Goal: Task Accomplishment & Management: Use online tool/utility

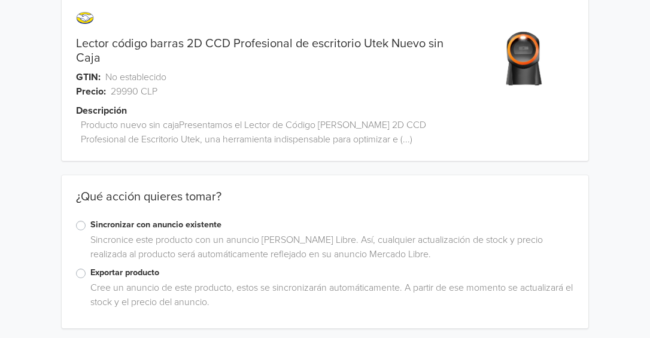
scroll to position [67, 0]
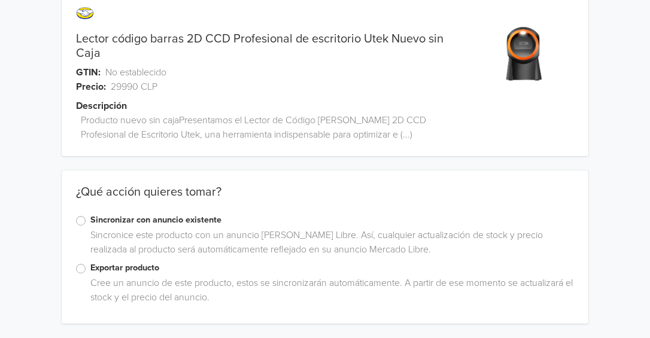
click at [90, 267] on label "Exportar producto" at bounding box center [332, 268] width 484 height 13
click at [0, 0] on input "Exportar producto" at bounding box center [0, 0] width 0 height 0
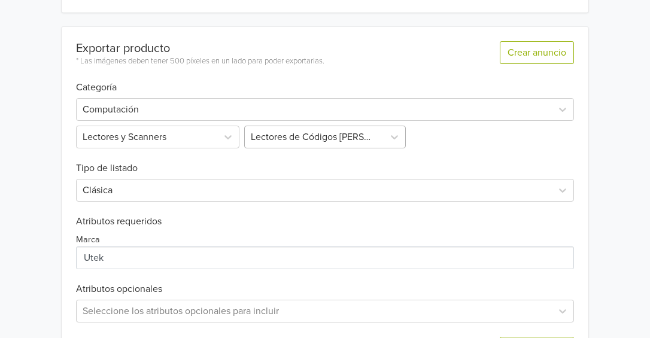
scroll to position [429, 0]
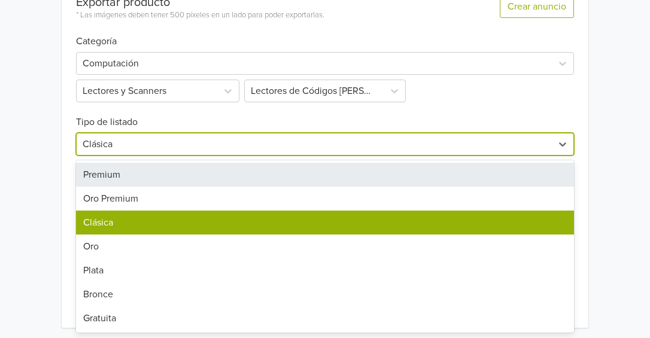
click at [231, 140] on div at bounding box center [315, 144] width 464 height 17
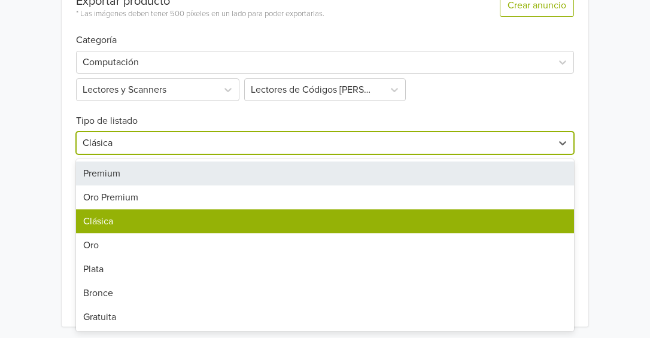
scroll to position [428, 0]
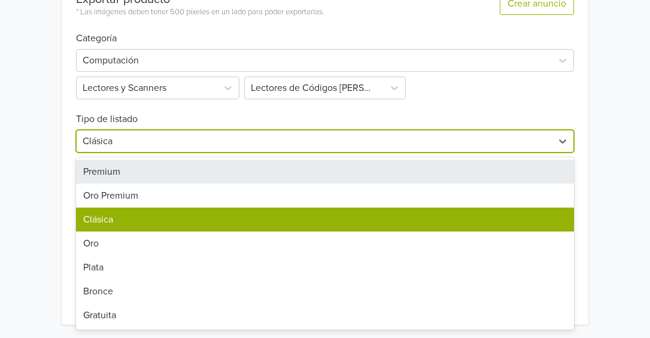
click at [214, 171] on div "Premium" at bounding box center [325, 172] width 498 height 24
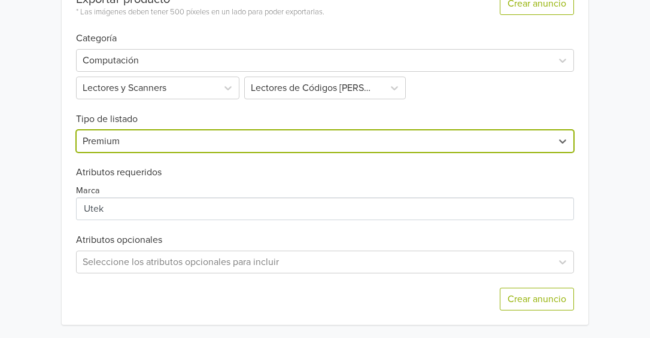
scroll to position [429, 0]
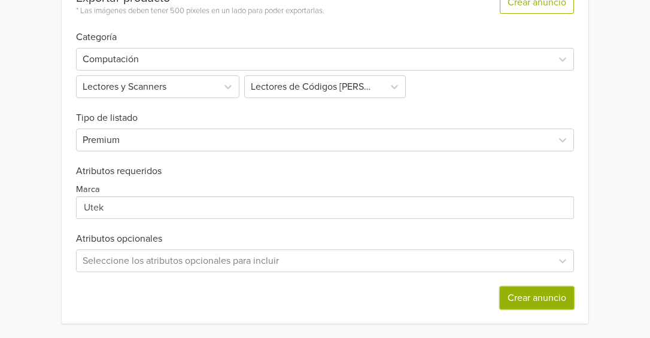
click at [541, 293] on button "Crear anuncio" at bounding box center [537, 298] width 74 height 23
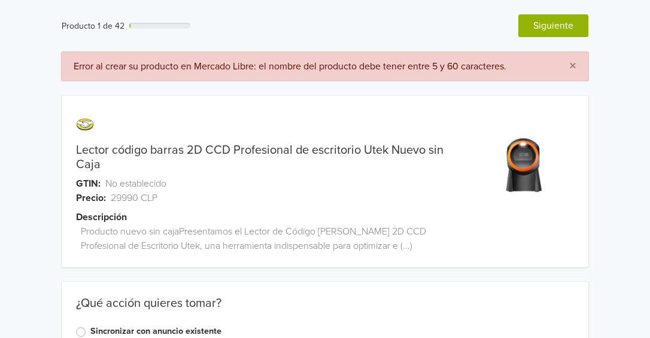
scroll to position [1, 0]
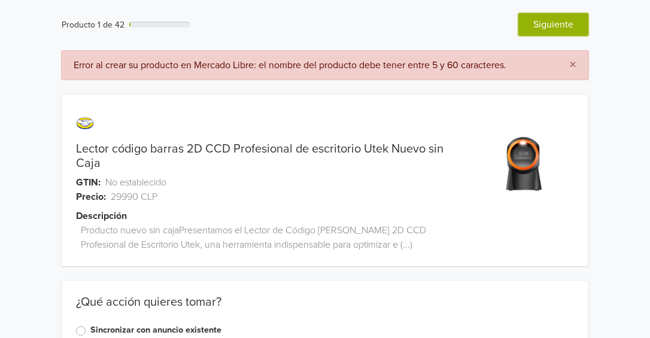
click at [549, 26] on button "Siguiente" at bounding box center [554, 24] width 70 height 23
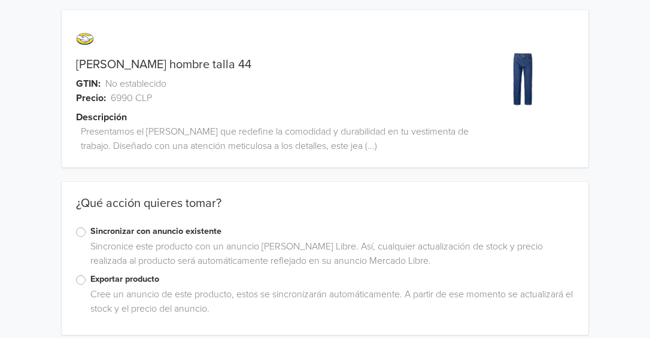
scroll to position [97, 0]
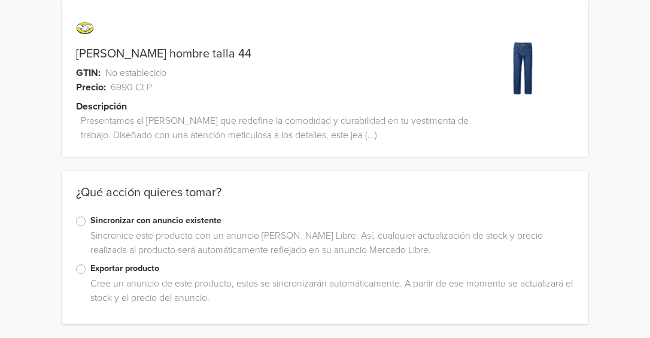
click at [90, 269] on label "Exportar producto" at bounding box center [332, 268] width 484 height 13
click at [0, 0] on input "Exportar producto" at bounding box center [0, 0] width 0 height 0
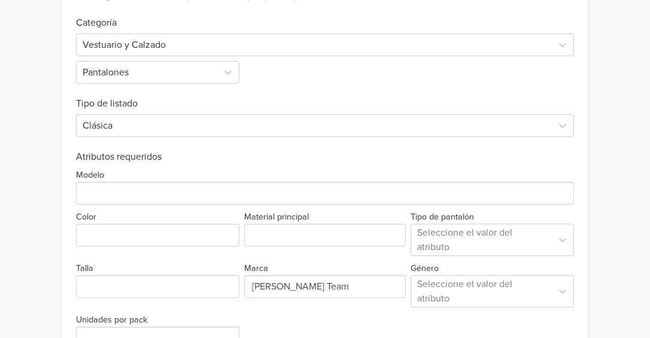
scroll to position [431, 0]
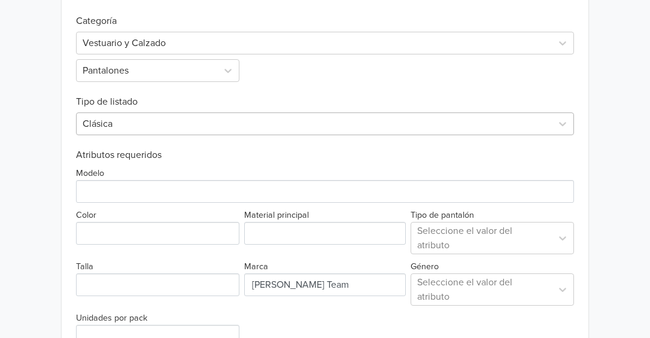
click at [213, 119] on div at bounding box center [315, 124] width 464 height 17
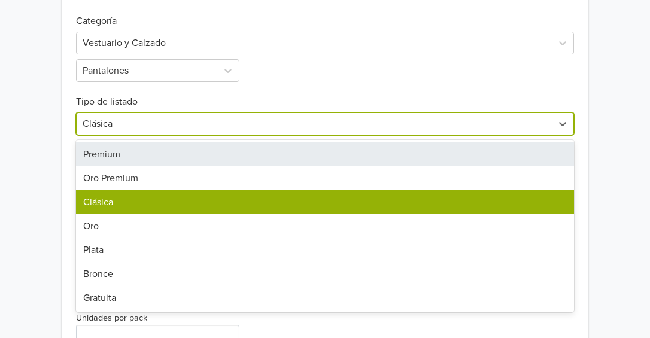
click at [172, 148] on div "Premium" at bounding box center [325, 155] width 498 height 24
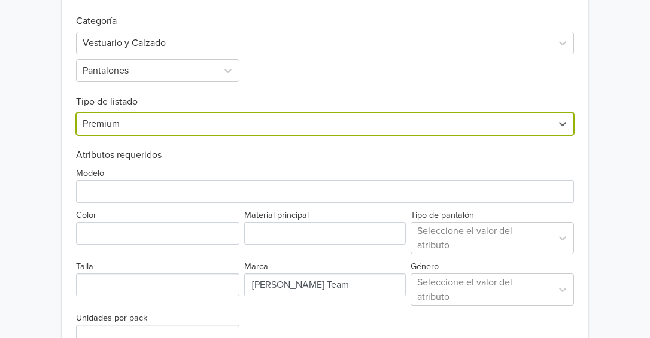
scroll to position [559, 0]
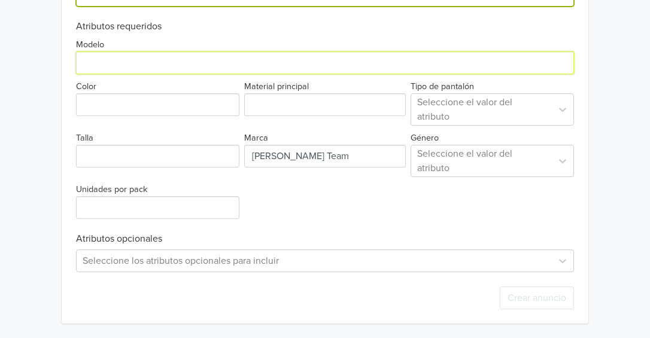
click at [118, 68] on input "Modelo" at bounding box center [325, 63] width 498 height 23
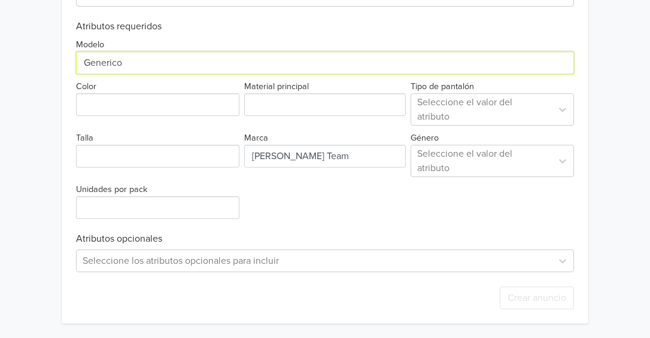
type input "Generico"
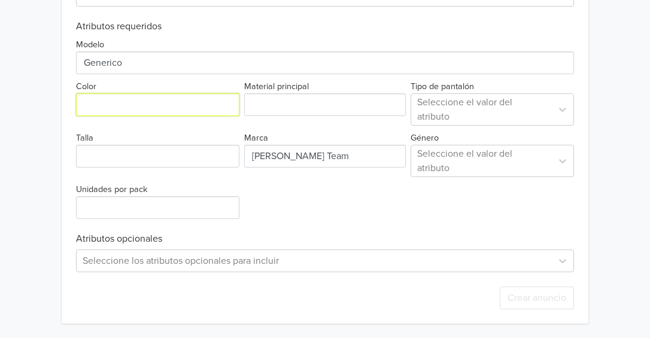
click at [119, 103] on input "Color" at bounding box center [157, 104] width 163 height 23
type input "Azul"
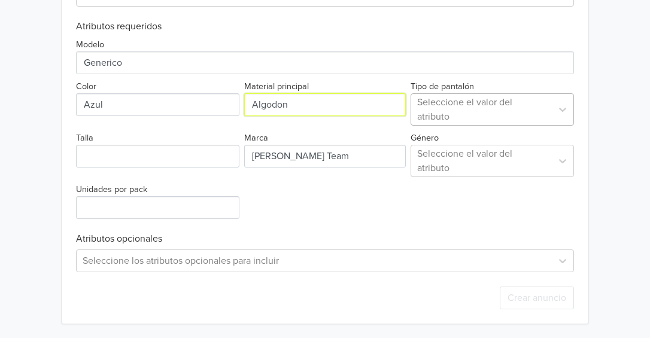
type input "Algodon"
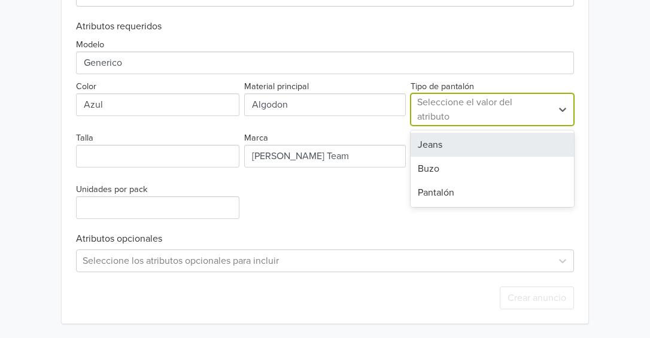
click at [462, 114] on div at bounding box center [481, 109] width 129 height 17
click at [442, 148] on div "Jeans" at bounding box center [492, 145] width 163 height 24
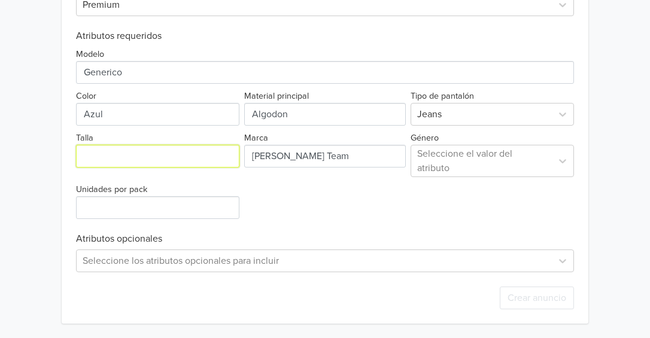
click at [153, 158] on input "Talla" at bounding box center [157, 156] width 163 height 23
type input "54"
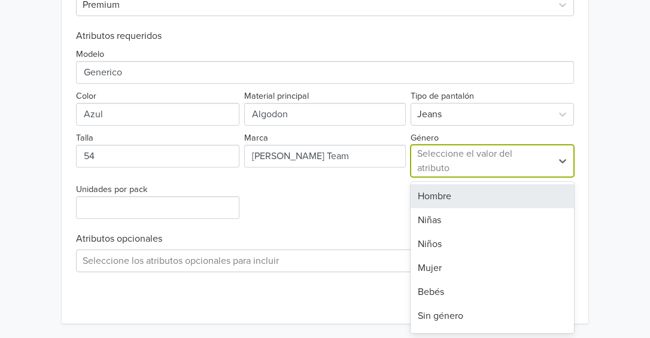
click at [445, 157] on div at bounding box center [481, 161] width 129 height 17
click at [447, 201] on div "Hombre" at bounding box center [492, 196] width 163 height 24
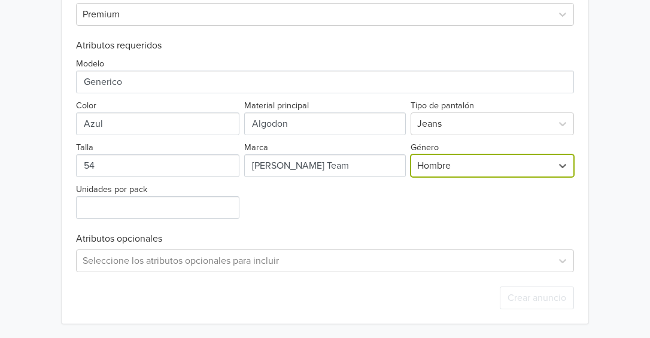
scroll to position [540, 0]
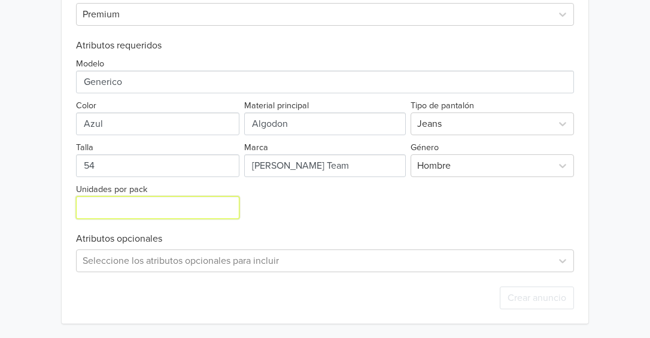
click at [142, 208] on input "Unidades por pack" at bounding box center [157, 207] width 163 height 23
type input "-4"
type input "1"
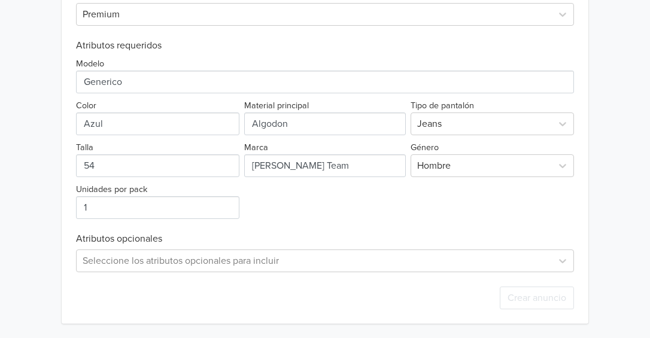
click at [336, 201] on div "Modelo Color Material principal Tipo de pantalón Jeans Talla Marca Género Hombr…" at bounding box center [325, 136] width 498 height 168
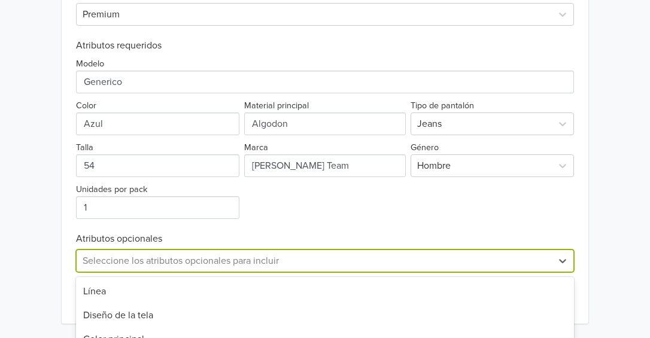
click at [223, 259] on div "Corte del pantalón, 5 of 25. 25 results available. Use Up and Down to choose op…" at bounding box center [325, 261] width 498 height 23
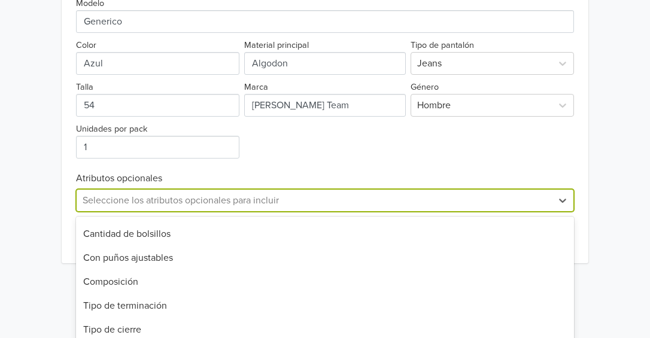
scroll to position [703, 0]
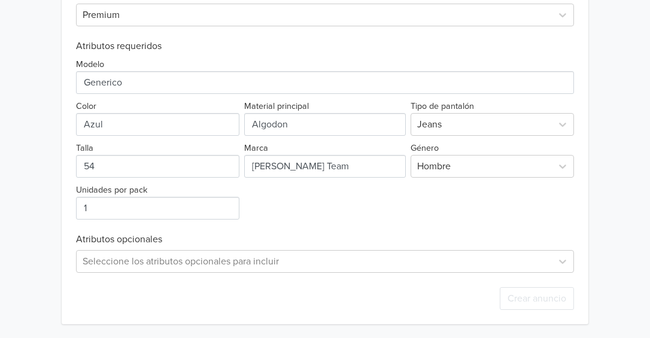
click at [307, 97] on div "Modelo Color Material principal Tipo de pantalón Jeans Talla Marca Género Hombr…" at bounding box center [325, 136] width 498 height 168
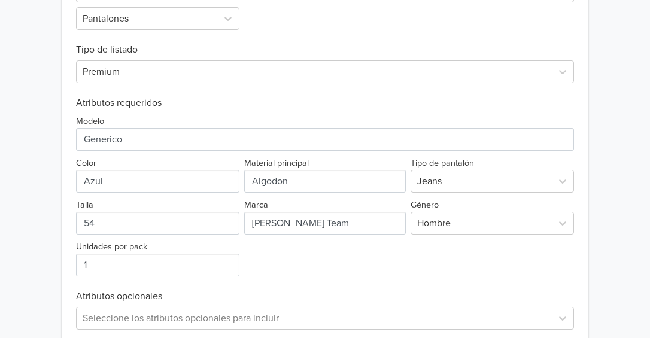
scroll to position [584, 0]
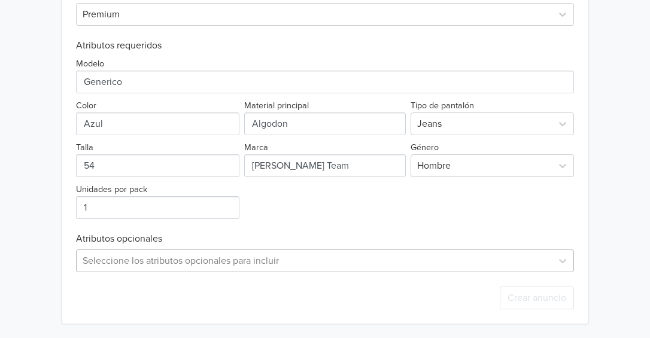
click at [226, 271] on div "Seleccione los atributos opcionales para incluir" at bounding box center [325, 261] width 498 height 23
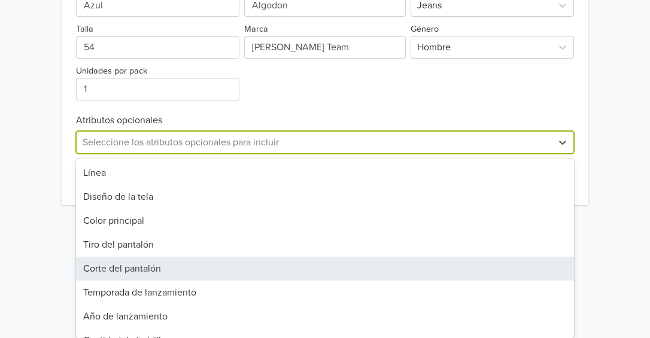
scroll to position [0, 0]
click at [230, 261] on div "Corte del pantalón" at bounding box center [325, 269] width 498 height 24
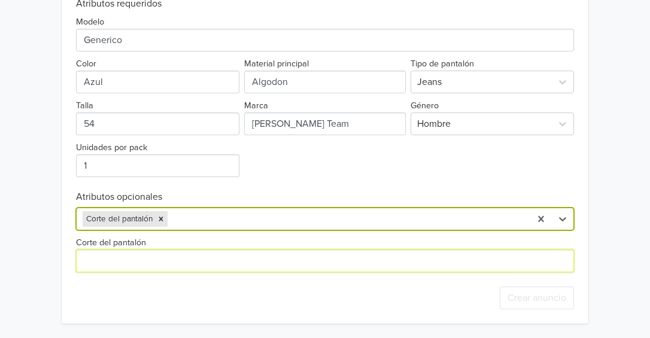
click at [230, 261] on input "Corte del pantalón" at bounding box center [325, 261] width 498 height 23
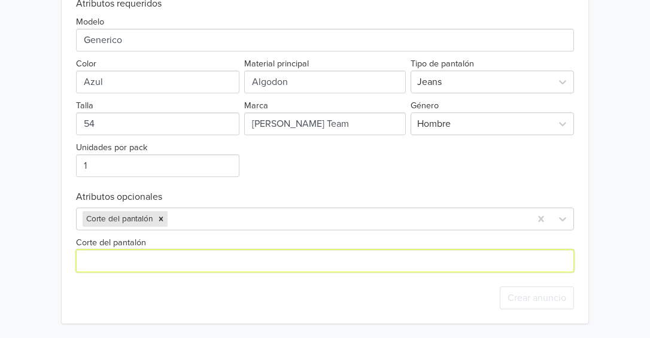
scroll to position [623, 0]
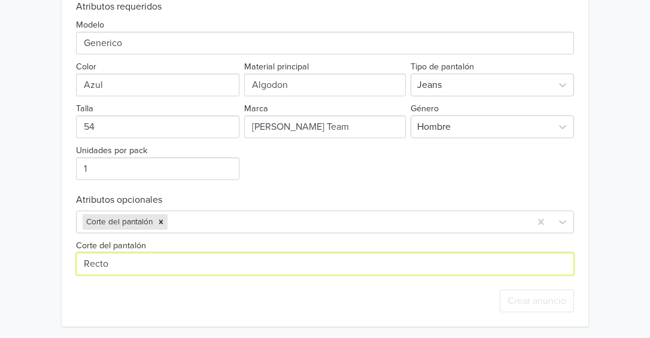
type input "Recto"
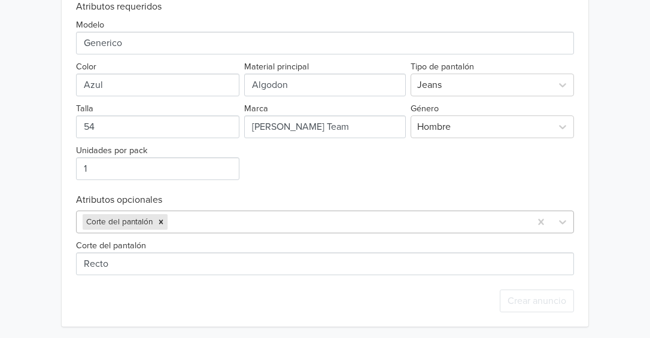
drag, startPoint x: 318, startPoint y: 166, endPoint x: 450, endPoint y: 219, distance: 141.9
click at [318, 166] on div "Modelo Color Material principal Tipo de pantalón Jeans Talla Marca Género Hombr…" at bounding box center [325, 97] width 498 height 168
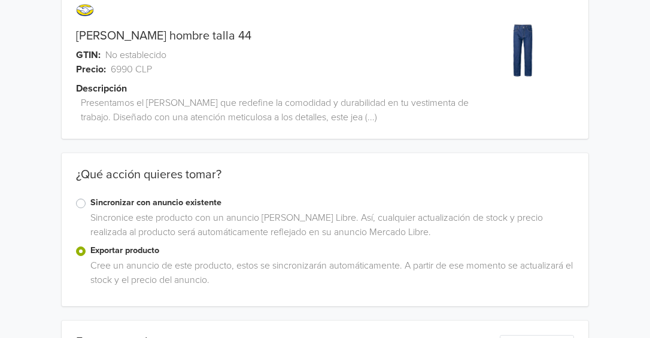
scroll to position [0, 0]
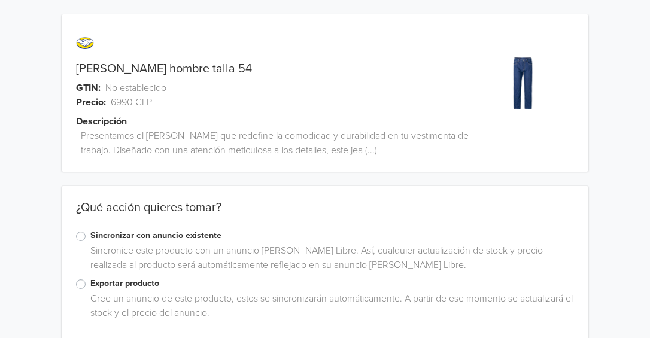
scroll to position [16, 0]
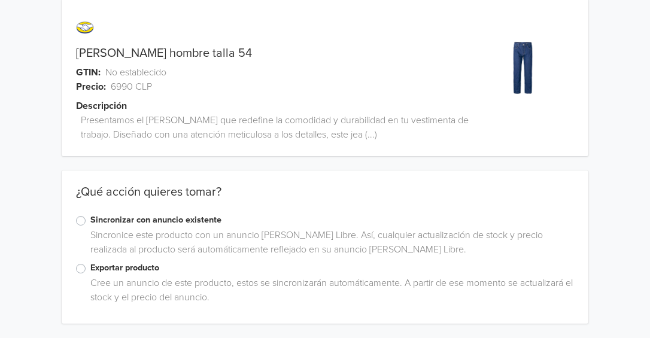
click at [90, 266] on label "Exportar producto" at bounding box center [332, 268] width 484 height 13
click at [0, 0] on input "Exportar producto" at bounding box center [0, 0] width 0 height 0
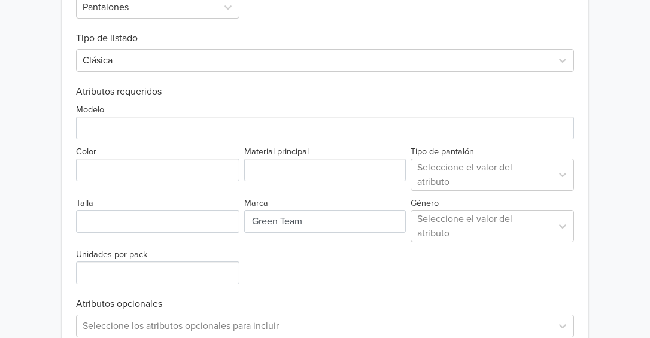
scroll to position [456, 0]
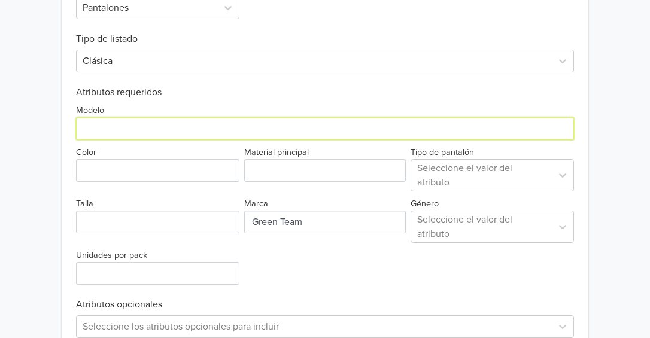
click at [124, 132] on input "Modelo" at bounding box center [325, 128] width 498 height 23
type input "Trabajo"
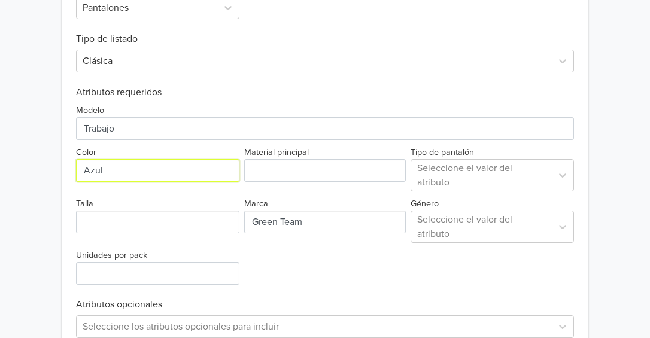
type input "Azul"
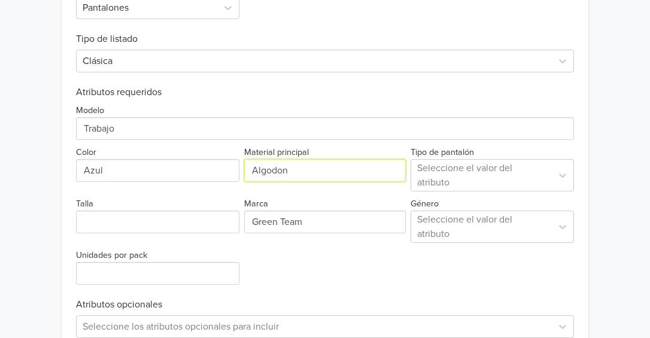
type input "Algodon"
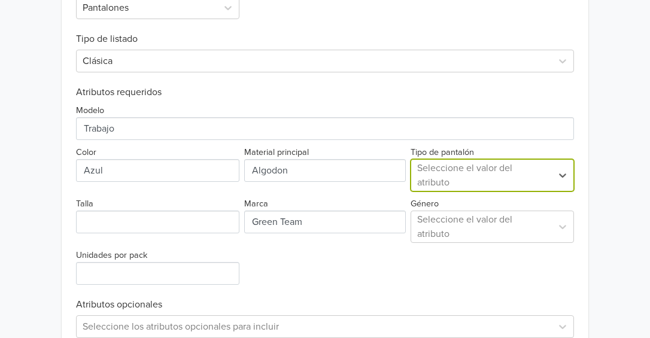
click at [514, 181] on div at bounding box center [481, 175] width 129 height 17
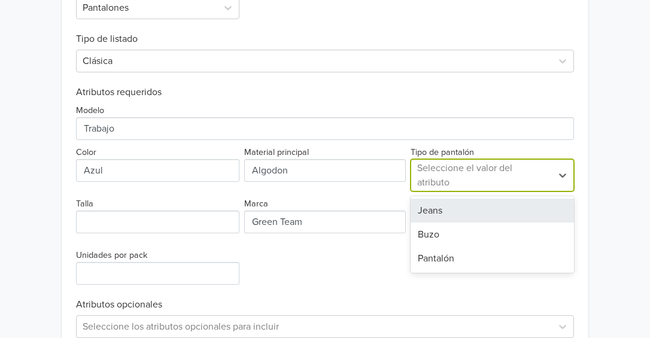
drag, startPoint x: 472, startPoint y: 210, endPoint x: 450, endPoint y: 211, distance: 21.6
click at [472, 210] on div "Jeans" at bounding box center [492, 211] width 163 height 24
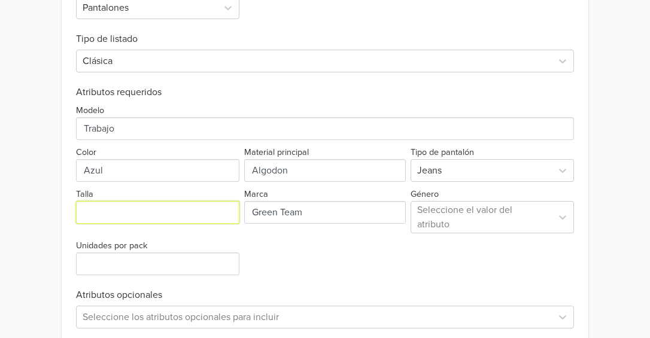
click at [114, 217] on input "Talla" at bounding box center [157, 212] width 163 height 23
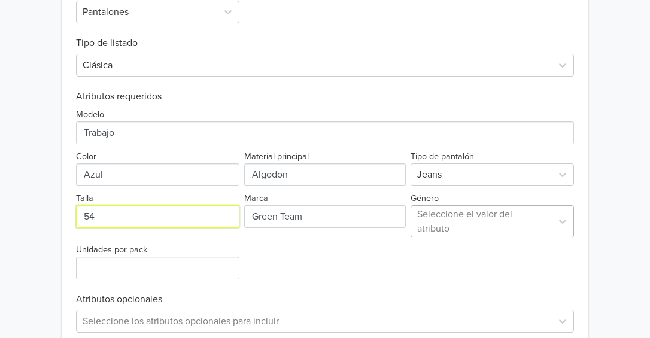
type input "54"
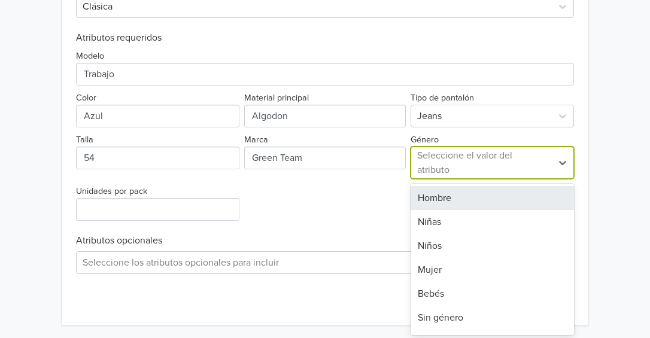
click at [465, 179] on div "Hombre, 1 of 7. 7 results available. Use Up and Down to choose options, press E…" at bounding box center [492, 163] width 163 height 32
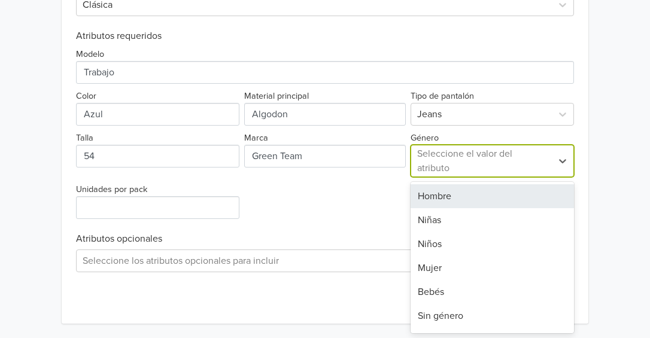
drag, startPoint x: 449, startPoint y: 202, endPoint x: 441, endPoint y: 202, distance: 7.2
click at [449, 202] on div "Hombre" at bounding box center [492, 196] width 163 height 24
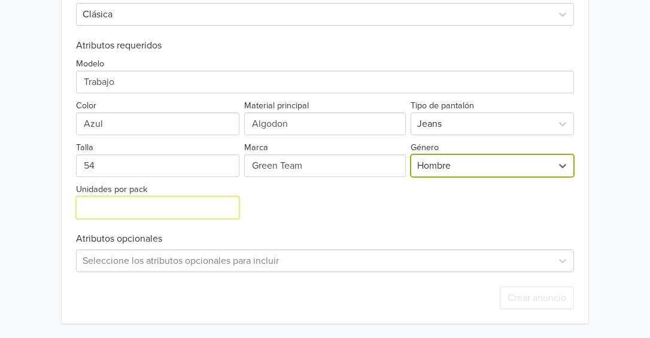
click at [148, 210] on input "Unidades por pack" at bounding box center [157, 207] width 163 height 23
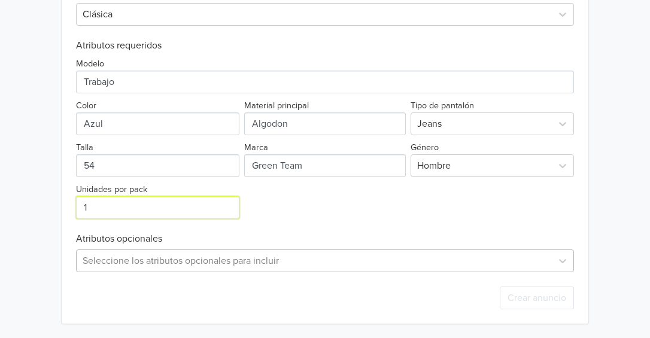
type input "1"
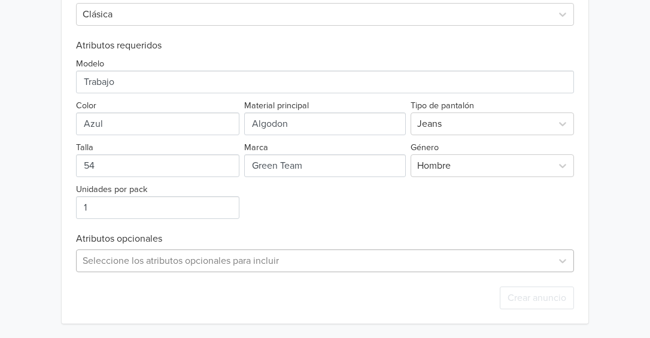
click at [220, 262] on div "Seleccione los atributos opcionales para incluir" at bounding box center [325, 261] width 498 height 23
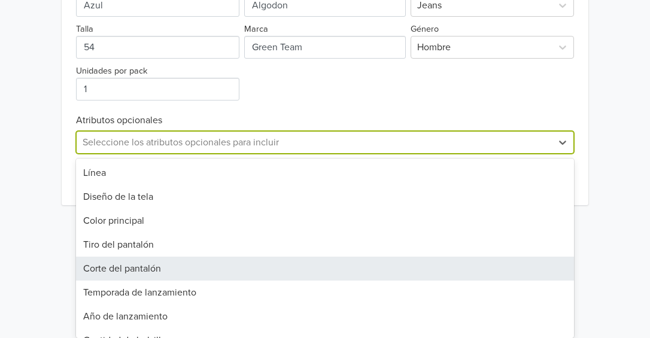
scroll to position [376, 0]
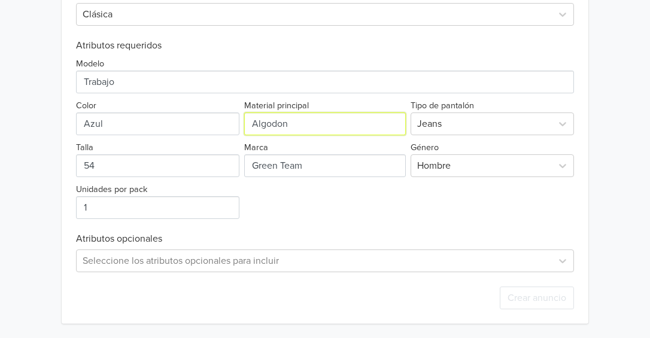
click at [293, 117] on div "Exportar producto * Las imágenes deben tener 500 píxeles en un lado para poder …" at bounding box center [325, 87] width 498 height 473
